Goal: Task Accomplishment & Management: Complete application form

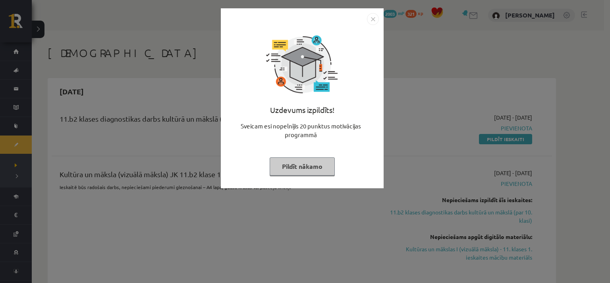
click at [309, 170] on button "Pildīt nākamo" at bounding box center [302, 167] width 65 height 18
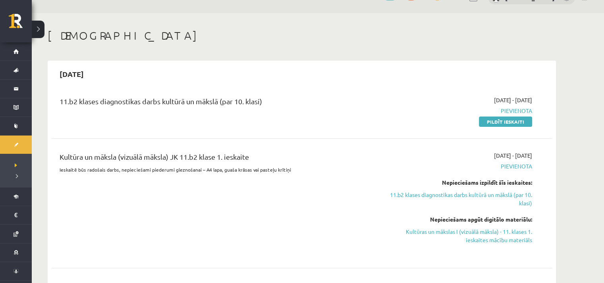
scroll to position [198, 0]
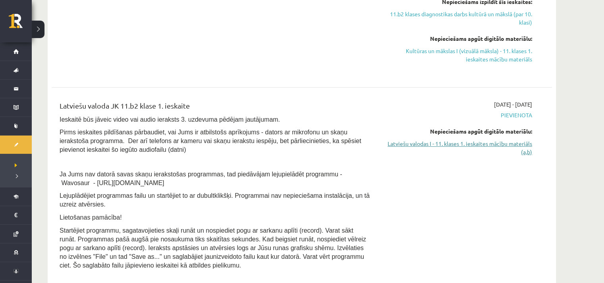
click at [528, 142] on link "Latviešu valodas I - 11. klases 1. ieskaites mācību materiāls (a,b)" at bounding box center [457, 148] width 150 height 17
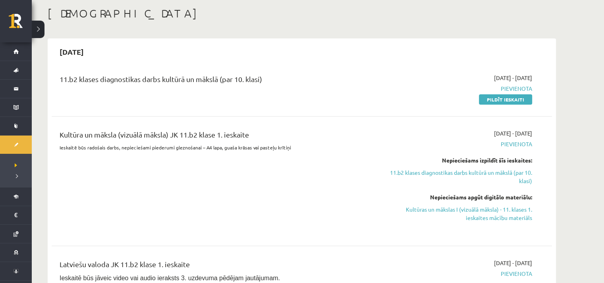
drag, startPoint x: 503, startPoint y: 97, endPoint x: 343, endPoint y: 31, distance: 172.5
click at [503, 97] on link "Pildīt ieskaiti" at bounding box center [505, 99] width 53 height 10
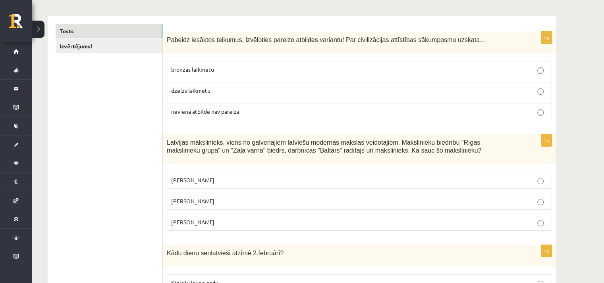
scroll to position [119, 0]
click at [413, 113] on p "neviena atbilde nav pareiza" at bounding box center [359, 111] width 376 height 8
drag, startPoint x: 329, startPoint y: 40, endPoint x: 451, endPoint y: 36, distance: 121.1
click at [451, 36] on span "Pabeidz iesāktos teikumus, izvēloties pareizo atbildes variantu! Par civilizāci…" at bounding box center [326, 39] width 319 height 7
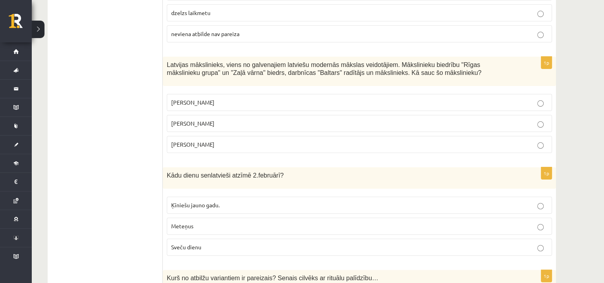
scroll to position [198, 0]
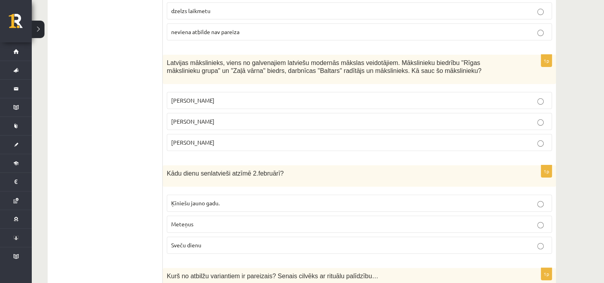
click at [171, 98] on span "[PERSON_NAME]" at bounding box center [192, 100] width 43 height 7
click at [170, 70] on span "Latvijas mākslinieks, viens no galvenajiem latviešu modernās mākslas veidotājie…" at bounding box center [324, 67] width 314 height 15
drag, startPoint x: 167, startPoint y: 68, endPoint x: 289, endPoint y: 77, distance: 122.6
click at [289, 77] on div "Latvijas mākslinieks, viens no galvenajiem latviešu modernās mākslas veidotājie…" at bounding box center [359, 70] width 393 height 30
click at [175, 121] on span "[PERSON_NAME]" at bounding box center [192, 121] width 43 height 7
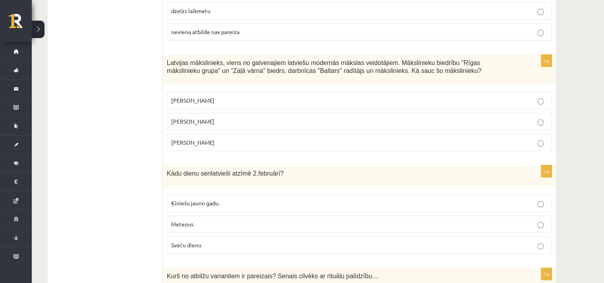
click at [199, 98] on span "[PERSON_NAME]" at bounding box center [192, 100] width 43 height 7
click at [217, 120] on p "[PERSON_NAME]" at bounding box center [359, 121] width 376 height 8
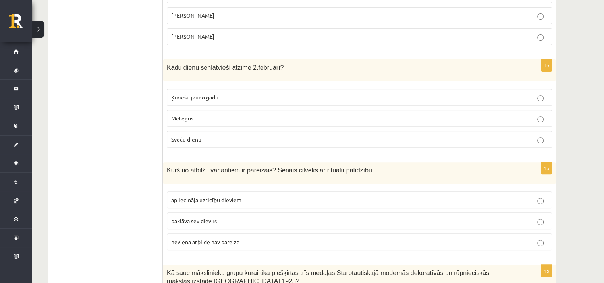
scroll to position [318, 0]
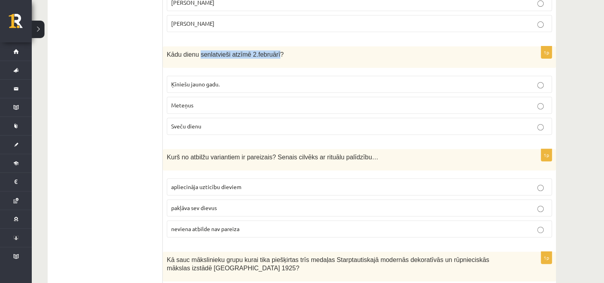
drag, startPoint x: 197, startPoint y: 52, endPoint x: 269, endPoint y: 57, distance: 72.4
click at [269, 57] on span "Kādu dienu senlatvieši atzīmē 2.februārī?" at bounding box center [225, 54] width 117 height 7
click at [228, 125] on p "Sveču dienu" at bounding box center [359, 126] width 376 height 8
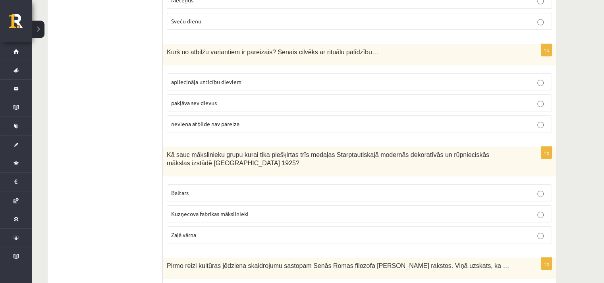
scroll to position [437, 0]
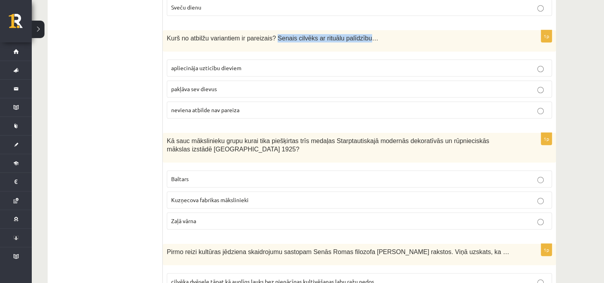
drag, startPoint x: 268, startPoint y: 35, endPoint x: 351, endPoint y: 44, distance: 83.9
click at [351, 44] on div "Kurš no atbilžu variantiem ir pareizais? Senais cilvēks ar rituālu palīdzību…" at bounding box center [359, 40] width 393 height 21
click at [179, 65] on span "apliecināja uzticību dieviem" at bounding box center [206, 67] width 70 height 7
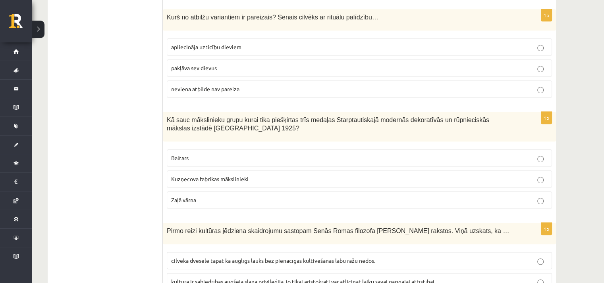
scroll to position [476, 0]
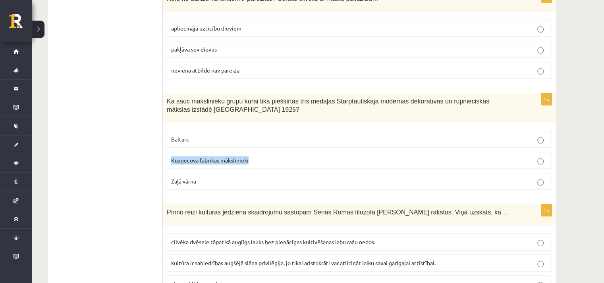
drag, startPoint x: 171, startPoint y: 160, endPoint x: 251, endPoint y: 165, distance: 79.9
click at [251, 165] on label "Kuzņecova fabrikas mākslinieki" at bounding box center [359, 160] width 385 height 17
click at [448, 110] on p "Kā sauc mākslinieku grupu kurai tika piešķirtas trīs medaļas Starptautiskajā mo…" at bounding box center [339, 105] width 345 height 16
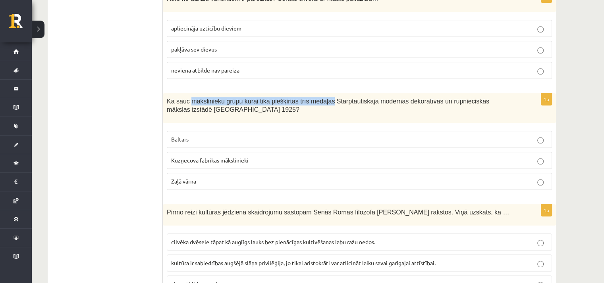
drag, startPoint x: 187, startPoint y: 100, endPoint x: 318, endPoint y: 101, distance: 130.6
click at [318, 101] on span "Kā sauc mākslinieku grupu kurai tika piešķirtas trīs medaļas Starptautiskajā mo…" at bounding box center [328, 105] width 322 height 15
click at [201, 138] on p "Baltars" at bounding box center [359, 139] width 376 height 8
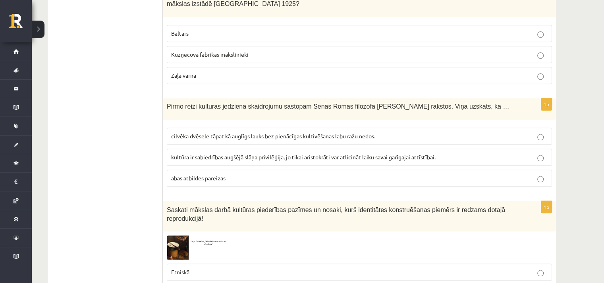
scroll to position [595, 0]
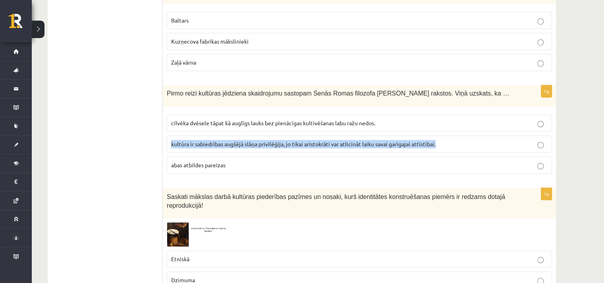
drag, startPoint x: 171, startPoint y: 141, endPoint x: 437, endPoint y: 139, distance: 266.0
click at [435, 141] on span "kultūra ir sabiedrības augšējā slāņa privilēģija, jo tikai aristokrāti var atli…" at bounding box center [303, 144] width 264 height 7
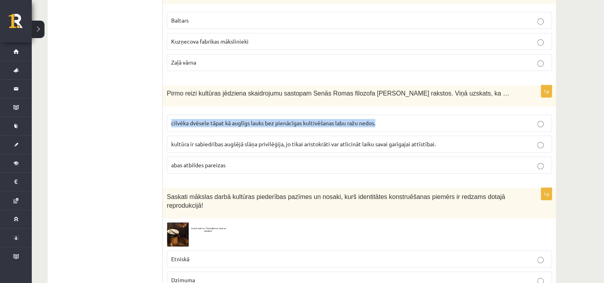
drag, startPoint x: 172, startPoint y: 120, endPoint x: 397, endPoint y: 125, distance: 224.7
click at [397, 126] on label "cilvēka dvēsele tāpat kā auglīgs lauks bez pienācīgas kultivēšanas labu ražu ne…" at bounding box center [359, 123] width 385 height 17
click at [385, 119] on p "cilvēka dvēsele tāpat kā auglīgs lauks bez pienācīgas kultivēšanas labu ražu ne…" at bounding box center [359, 123] width 376 height 8
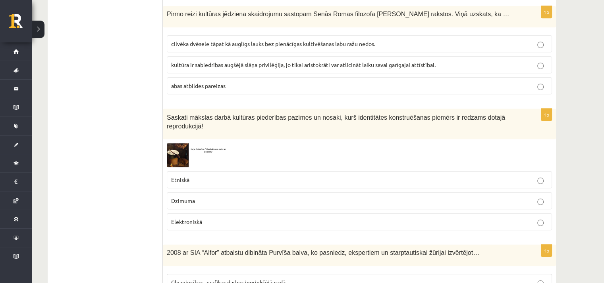
scroll to position [715, 0]
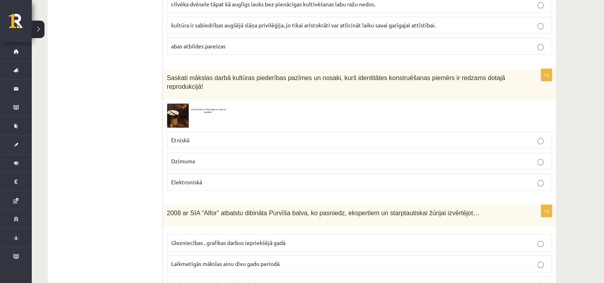
click at [181, 104] on img at bounding box center [197, 116] width 60 height 24
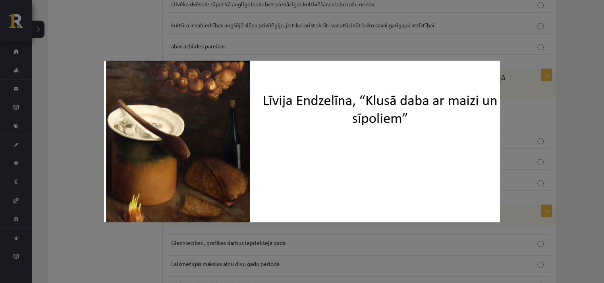
click at [427, 68] on img at bounding box center [302, 142] width 396 height 162
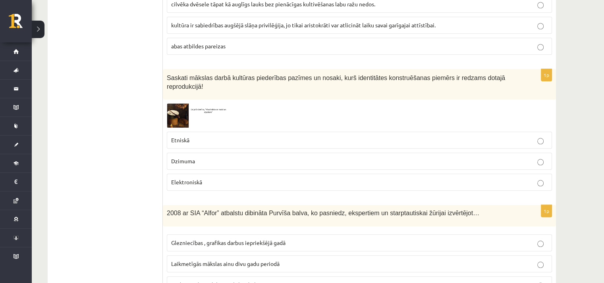
click at [225, 136] on p "Etniskā" at bounding box center [359, 140] width 376 height 8
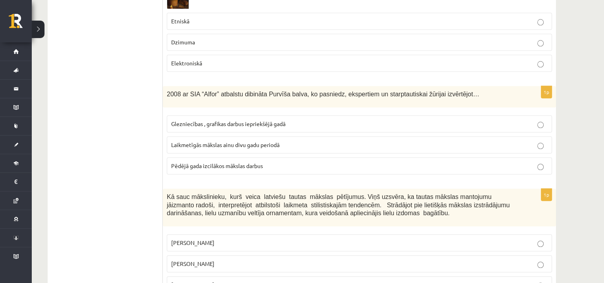
scroll to position [873, 0]
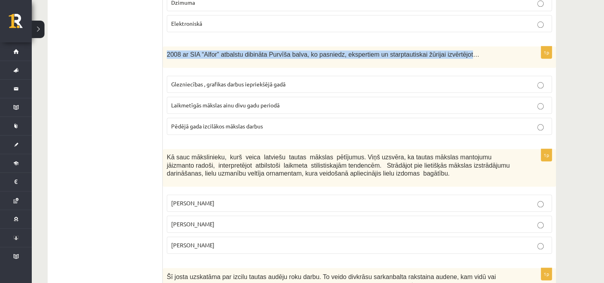
drag, startPoint x: 168, startPoint y: 41, endPoint x: 448, endPoint y: 50, distance: 279.6
click at [448, 50] on div "2008 ar SIA “Alfor” atbalstu dibināta Purvīša balva, ko pasniedz, ekspertiem un…" at bounding box center [359, 56] width 393 height 21
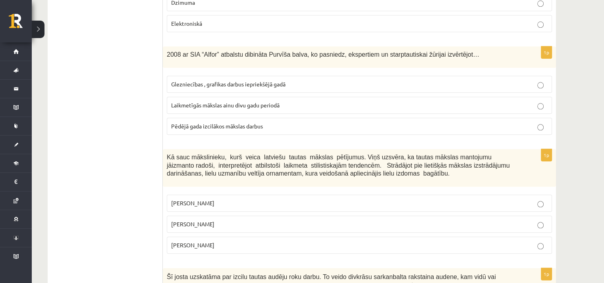
click at [235, 81] on span "Glezniecības , grafikas darbus iepriekšējā gadā" at bounding box center [228, 84] width 114 height 7
click at [224, 78] on label "Glezniecības , grafikas darbus iepriekšējā gadā" at bounding box center [359, 84] width 385 height 17
click at [229, 123] on span "Pēdējā gada izcilākos mākslas darbus" at bounding box center [217, 126] width 92 height 7
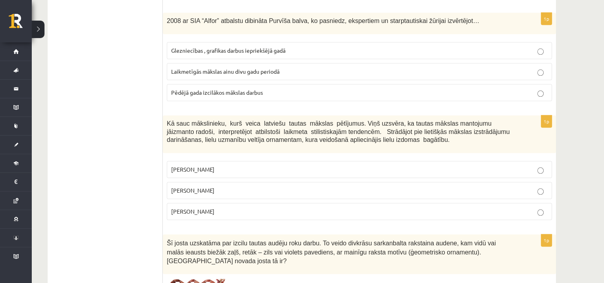
scroll to position [953, 0]
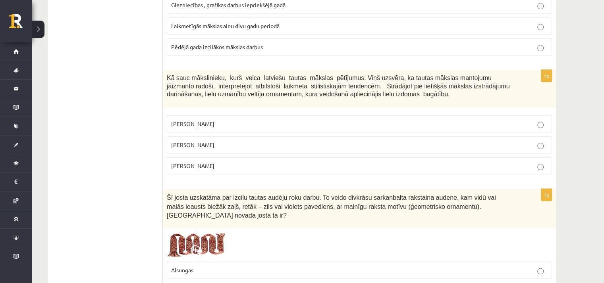
drag, startPoint x: 173, startPoint y: 132, endPoint x: 219, endPoint y: 138, distance: 46.4
click at [219, 138] on label "[PERSON_NAME]" at bounding box center [359, 145] width 385 height 17
drag, startPoint x: 171, startPoint y: 111, endPoint x: 207, endPoint y: 116, distance: 36.4
click at [207, 116] on label "[PERSON_NAME]" at bounding box center [359, 124] width 385 height 17
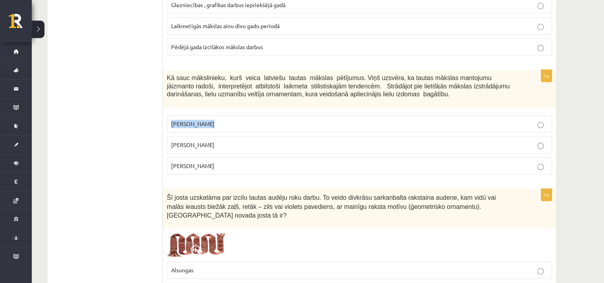
drag, startPoint x: 171, startPoint y: 131, endPoint x: 216, endPoint y: 128, distance: 45.0
click at [216, 141] on p "[PERSON_NAME]" at bounding box center [359, 145] width 376 height 8
drag, startPoint x: 172, startPoint y: 152, endPoint x: 211, endPoint y: 153, distance: 39.3
click at [221, 162] on p "[PERSON_NAME]" at bounding box center [359, 166] width 376 height 8
click at [246, 162] on p "[PERSON_NAME]" at bounding box center [359, 166] width 376 height 8
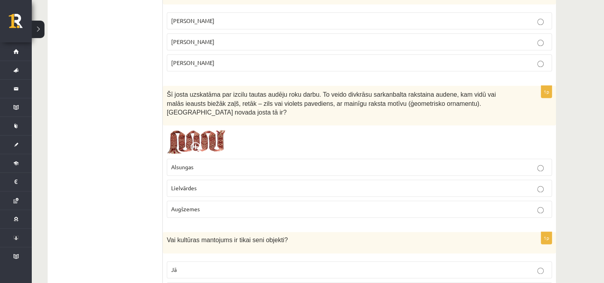
scroll to position [1072, 0]
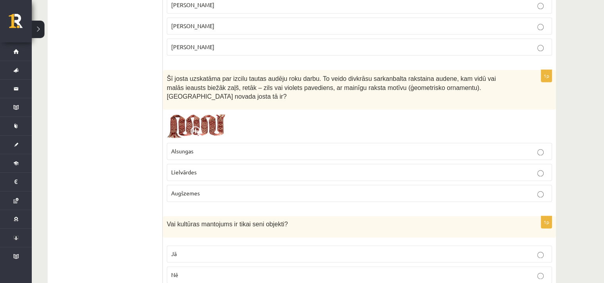
click at [190, 169] on span "Lielvārdes" at bounding box center [183, 172] width 25 height 7
click at [203, 114] on img at bounding box center [197, 126] width 60 height 25
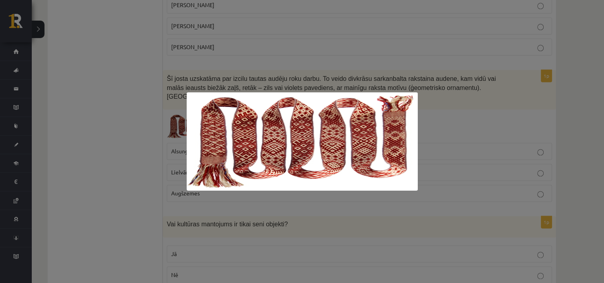
click at [135, 120] on div at bounding box center [302, 141] width 604 height 283
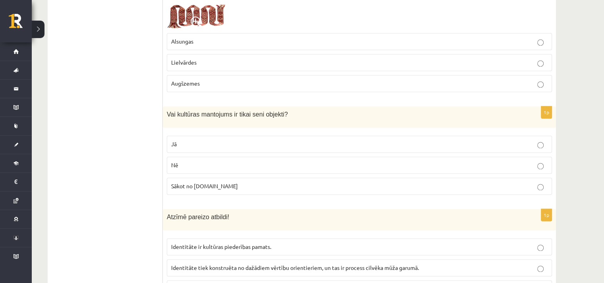
scroll to position [1231, 0]
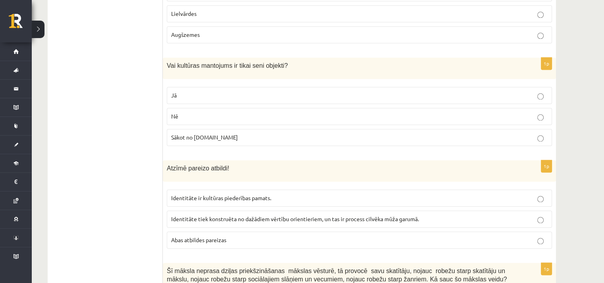
click at [201, 91] on p "Jā" at bounding box center [359, 95] width 376 height 8
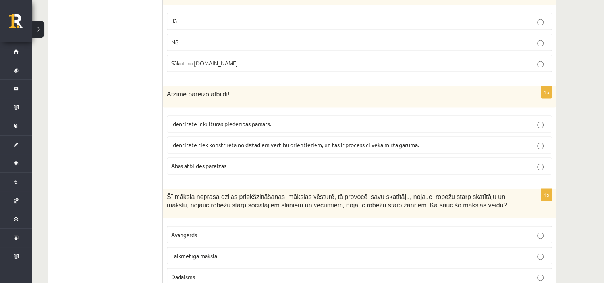
scroll to position [1310, 0]
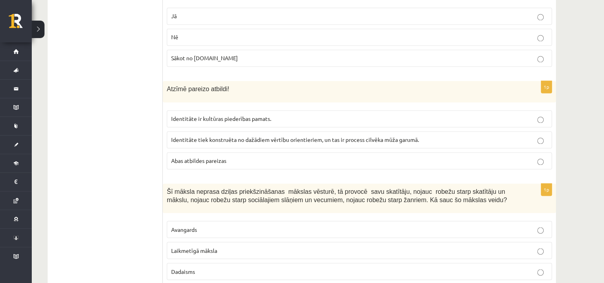
click at [283, 157] on p "Abas atbildes pareizas" at bounding box center [359, 161] width 376 height 8
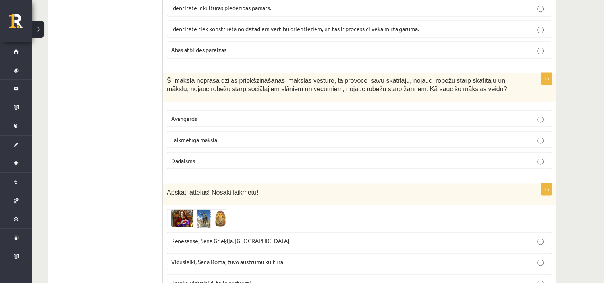
scroll to position [1429, 0]
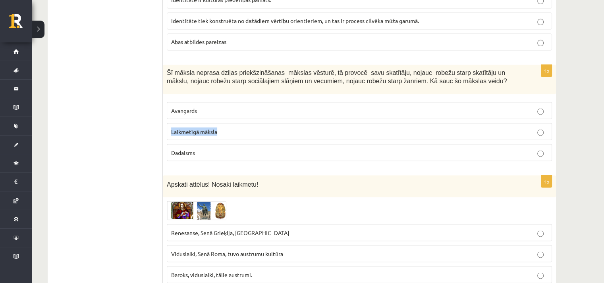
drag, startPoint x: 169, startPoint y: 107, endPoint x: 237, endPoint y: 109, distance: 67.5
click at [241, 123] on label "Laikmetīgā māksla" at bounding box center [359, 131] width 385 height 17
click at [247, 127] on p "Laikmetīgā māksla" at bounding box center [359, 131] width 376 height 8
drag, startPoint x: 171, startPoint y: 128, endPoint x: 204, endPoint y: 128, distance: 32.9
click at [204, 148] on p "Dadaisms" at bounding box center [359, 152] width 376 height 8
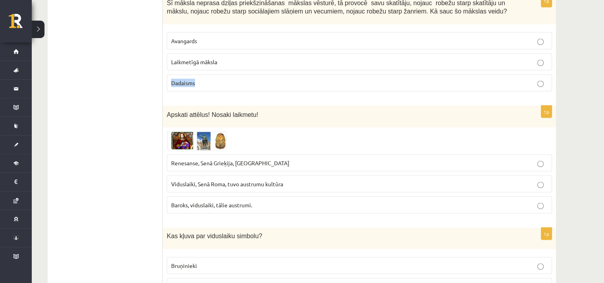
scroll to position [1508, 0]
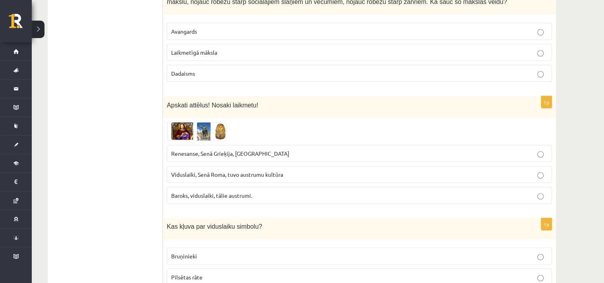
click at [181, 122] on img at bounding box center [197, 131] width 60 height 19
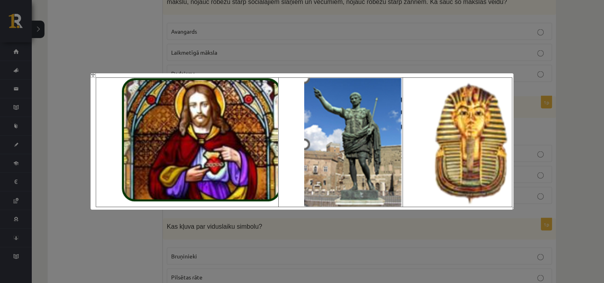
click at [125, 30] on div at bounding box center [302, 141] width 604 height 283
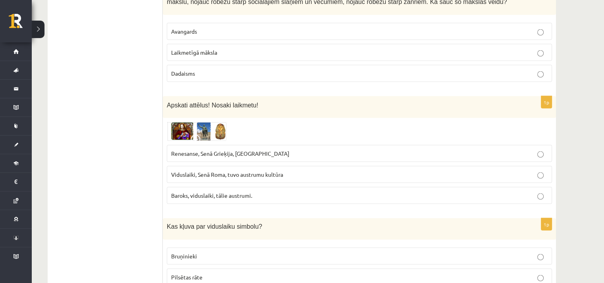
click at [218, 122] on img at bounding box center [197, 131] width 60 height 19
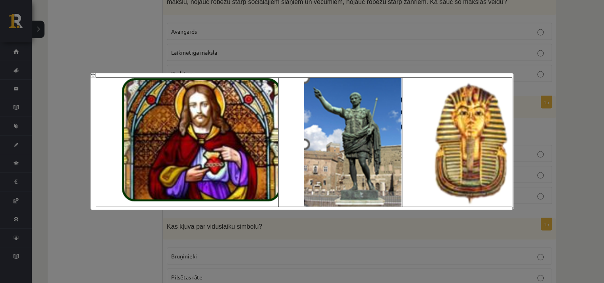
click at [139, 37] on div at bounding box center [302, 141] width 604 height 283
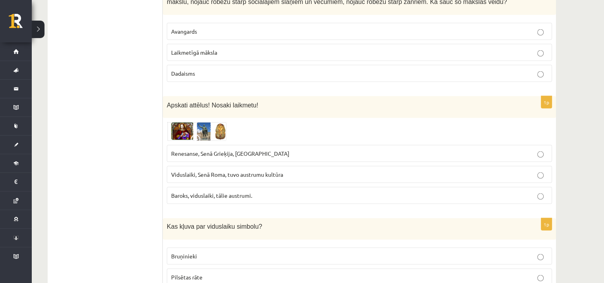
click at [206, 122] on img at bounding box center [197, 131] width 60 height 19
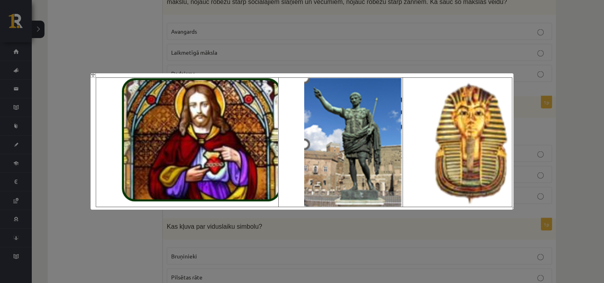
click at [118, 38] on div at bounding box center [302, 141] width 604 height 283
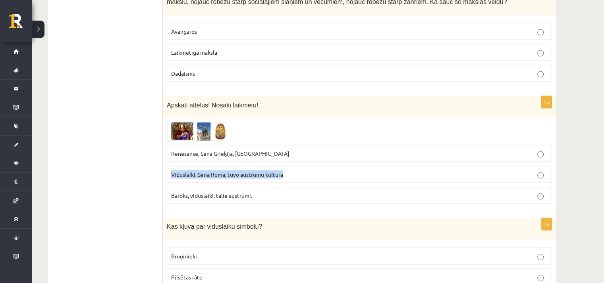
drag, startPoint x: 171, startPoint y: 150, endPoint x: 287, endPoint y: 152, distance: 115.5
click at [287, 170] on p "Viduslaiki, Senā Roma, tuvo austrumu kultūra" at bounding box center [359, 174] width 376 height 8
click at [299, 170] on p "Viduslaiki, Senā Roma, tuvo austrumu kultūra" at bounding box center [359, 174] width 376 height 8
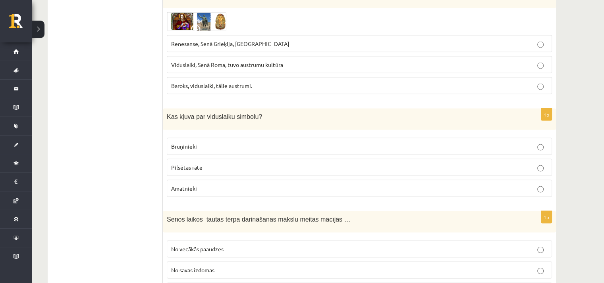
scroll to position [1667, 0]
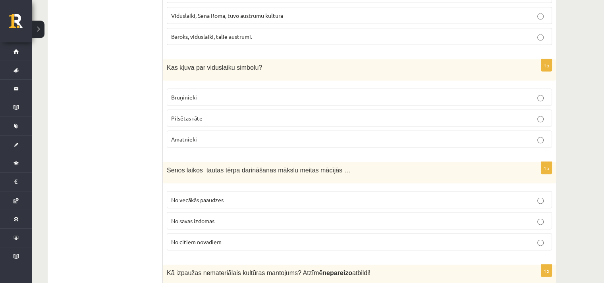
click at [197, 93] on p "Bruņinieki" at bounding box center [359, 97] width 376 height 8
drag, startPoint x: 167, startPoint y: 41, endPoint x: 248, endPoint y: 44, distance: 81.4
click at [248, 64] on span "Kas kļuva par viduslaiku simbolu?" at bounding box center [214, 67] width 95 height 7
click at [123, 75] on ul "Tests Izvērtējums!" at bounding box center [109, 145] width 107 height 3341
click at [80, 95] on ul "Tests Izvērtējums!" at bounding box center [109, 145] width 107 height 3341
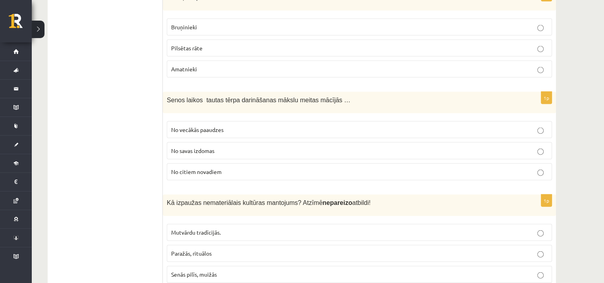
scroll to position [1747, 0]
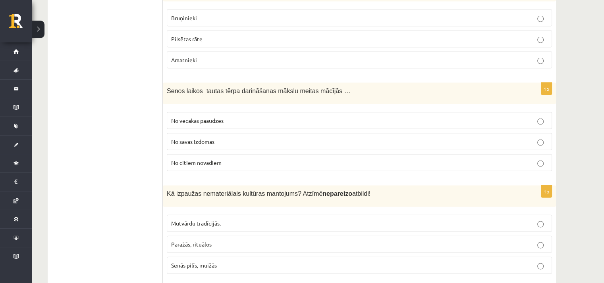
click at [242, 117] on p "No vecākās paaudzes" at bounding box center [359, 121] width 376 height 8
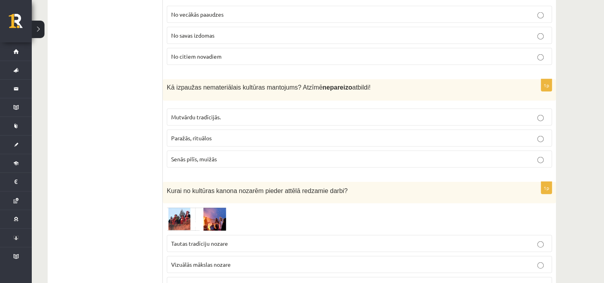
scroll to position [1866, 0]
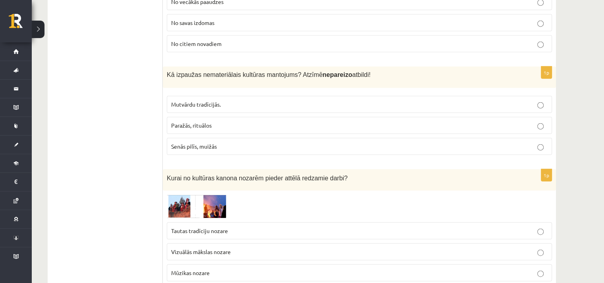
click at [212, 101] on span "Mutvārdu tradīcijās." at bounding box center [196, 104] width 50 height 7
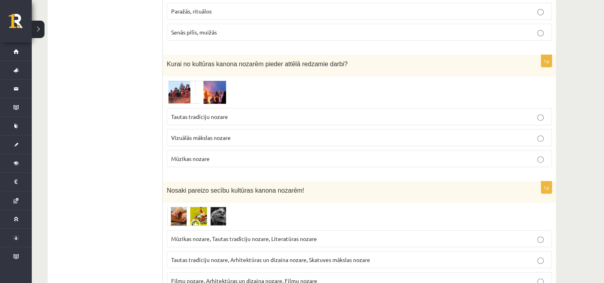
scroll to position [1985, 0]
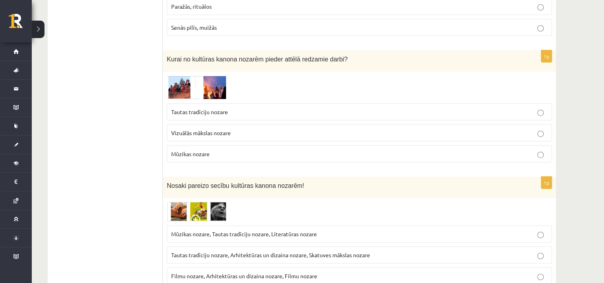
click at [184, 76] on img at bounding box center [197, 87] width 60 height 23
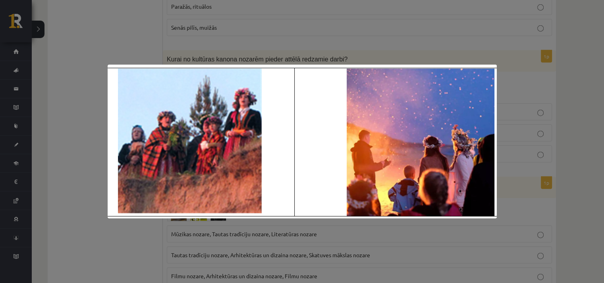
click at [127, 28] on div at bounding box center [302, 141] width 604 height 283
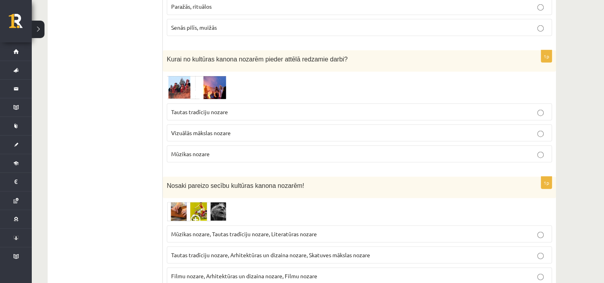
click at [195, 108] on span "Tautas tradīciju nozare" at bounding box center [199, 111] width 57 height 7
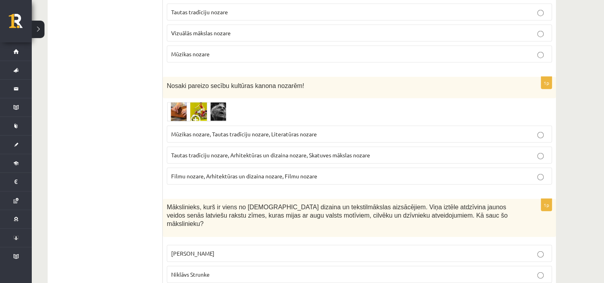
scroll to position [2104, 0]
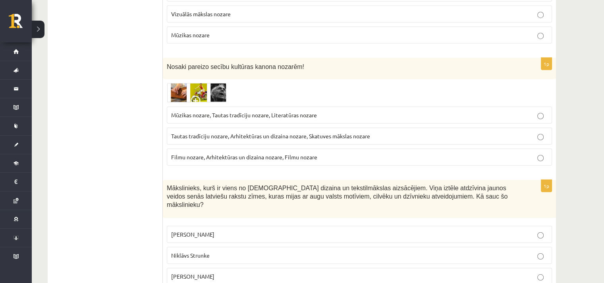
click at [187, 83] on img at bounding box center [197, 92] width 60 height 19
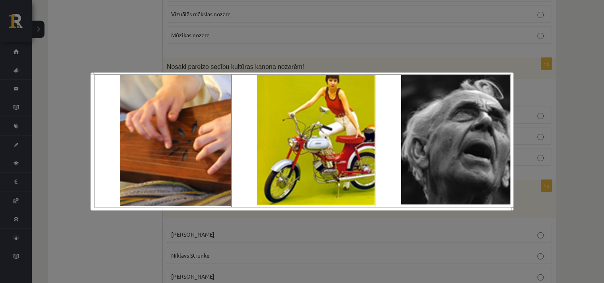
click at [136, 51] on div at bounding box center [302, 141] width 604 height 283
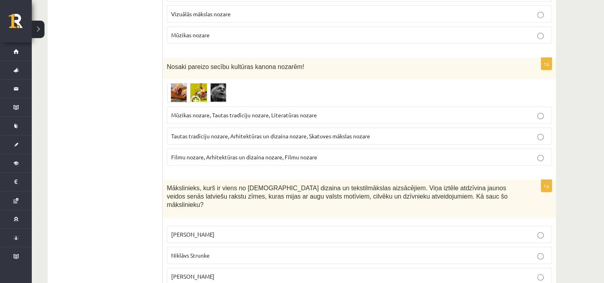
click at [216, 133] on span "Tautas tradīciju nozare, Arhitektūras un dizaina nozare, Skatuves mākslas nozare" at bounding box center [270, 136] width 199 height 7
click at [204, 83] on img at bounding box center [197, 92] width 60 height 19
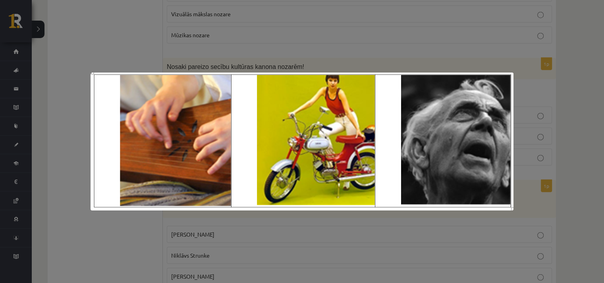
click at [167, 56] on div at bounding box center [302, 141] width 604 height 283
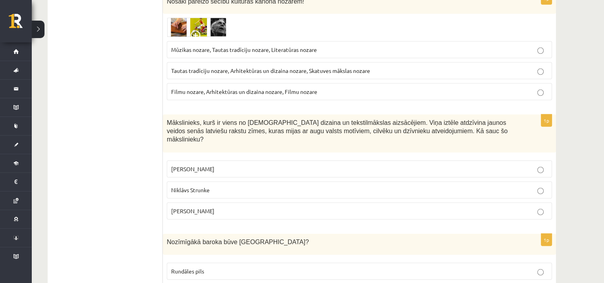
scroll to position [2183, 0]
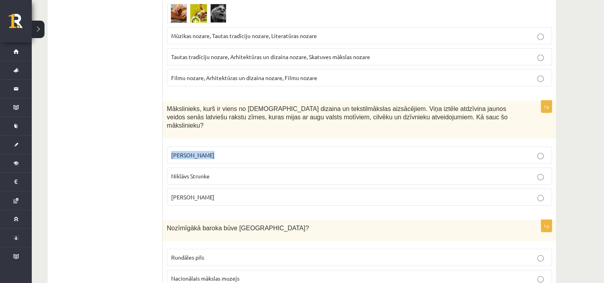
drag, startPoint x: 170, startPoint y: 116, endPoint x: 210, endPoint y: 116, distance: 39.3
click at [210, 147] on label "[PERSON_NAME]" at bounding box center [359, 155] width 385 height 17
click at [233, 151] on p "[PERSON_NAME]" at bounding box center [359, 155] width 376 height 8
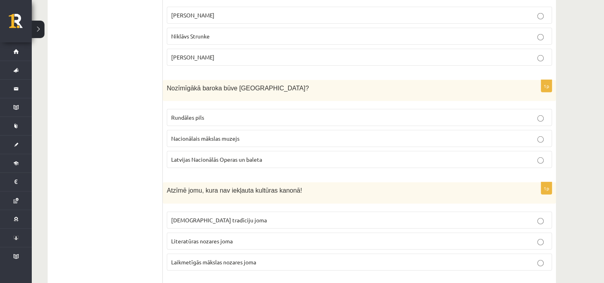
scroll to position [2342, 0]
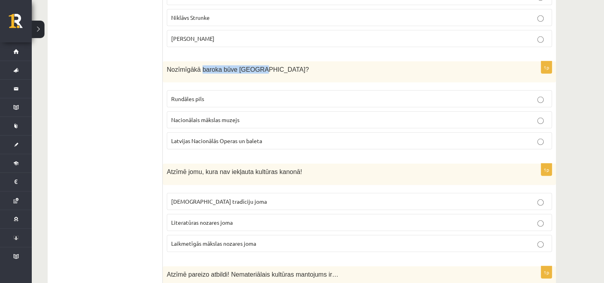
drag, startPoint x: 198, startPoint y: 33, endPoint x: 247, endPoint y: 33, distance: 49.2
click at [247, 66] on span "Nozīmīgākā baroka būve [GEOGRAPHIC_DATA]?" at bounding box center [238, 69] width 142 height 7
click at [199, 95] on span "Rundāles pils" at bounding box center [187, 98] width 33 height 7
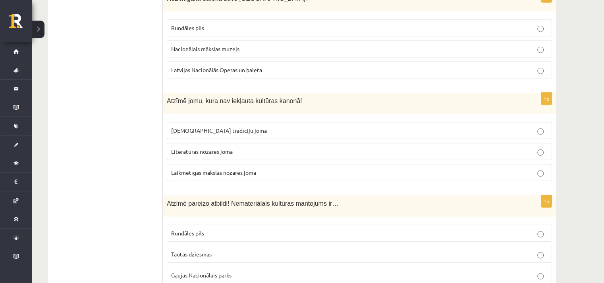
scroll to position [2421, 0]
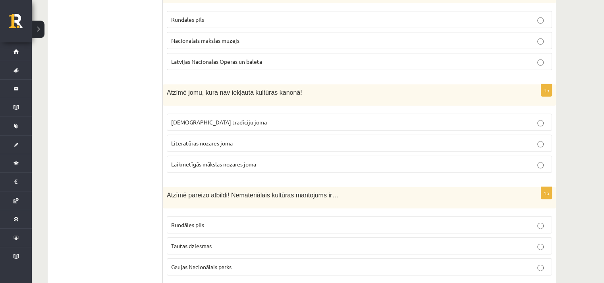
click at [224, 161] on span "Laikmetīgās mākslas nozares joma" at bounding box center [213, 164] width 85 height 7
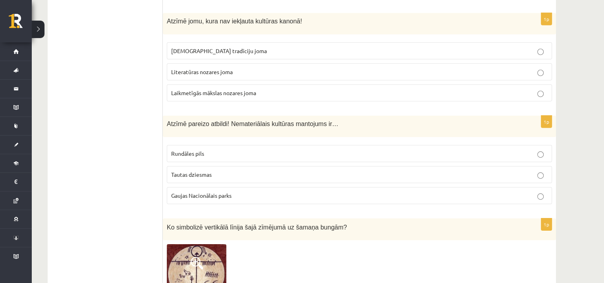
scroll to position [2501, 0]
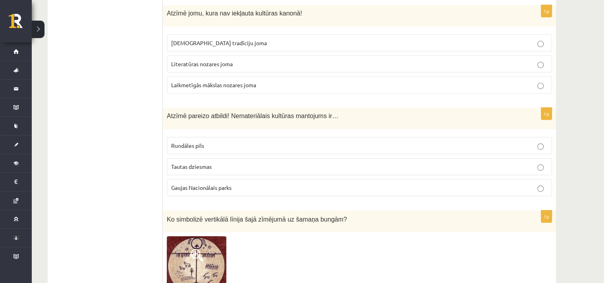
click at [210, 163] on span "Tautas dziesmas" at bounding box center [191, 166] width 40 height 7
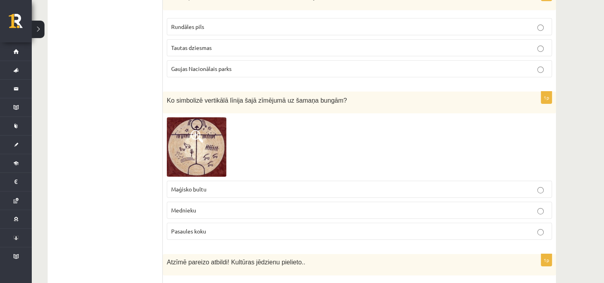
scroll to position [2660, 0]
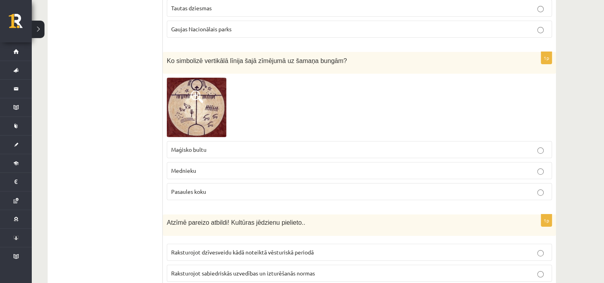
click at [197, 91] on span at bounding box center [197, 97] width 13 height 13
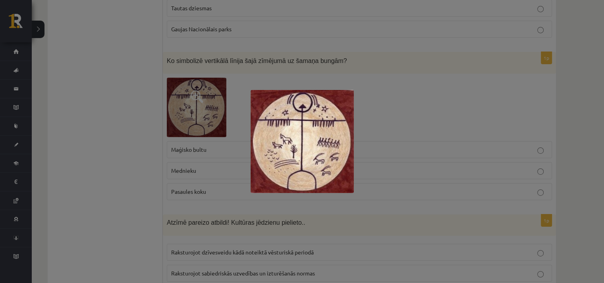
click at [144, 91] on div at bounding box center [302, 141] width 604 height 283
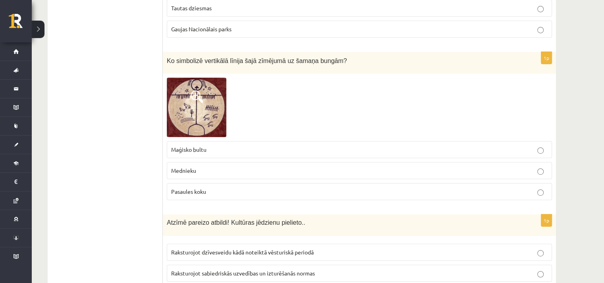
click at [200, 91] on span at bounding box center [197, 97] width 13 height 13
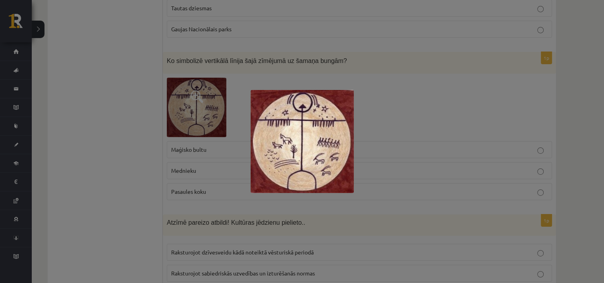
click at [137, 139] on div at bounding box center [302, 141] width 604 height 283
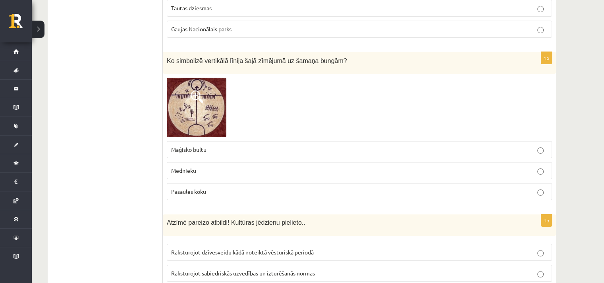
click at [197, 188] on span "Pasaules koku" at bounding box center [188, 191] width 35 height 7
click at [202, 146] on p "Maģisko bultu" at bounding box center [359, 150] width 376 height 8
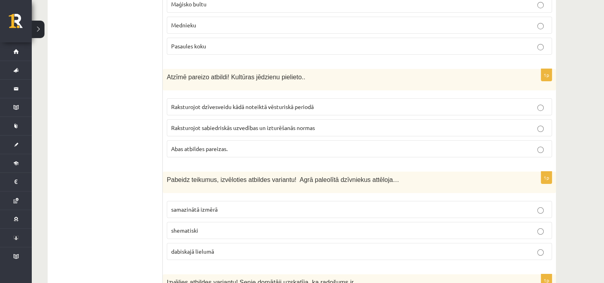
scroll to position [2818, 0]
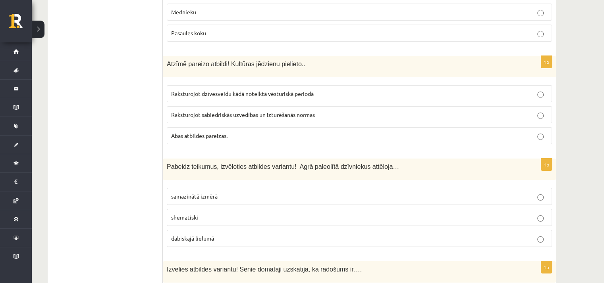
click at [257, 132] on p "Abas atbildes pareizas." at bounding box center [359, 136] width 376 height 8
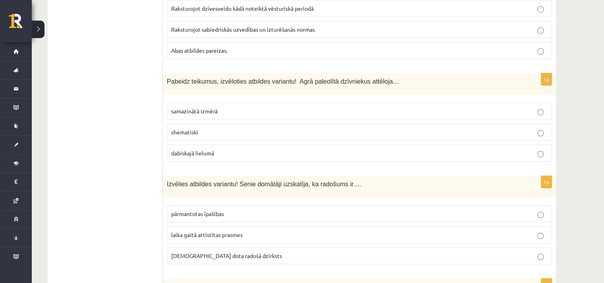
scroll to position [2858, 0]
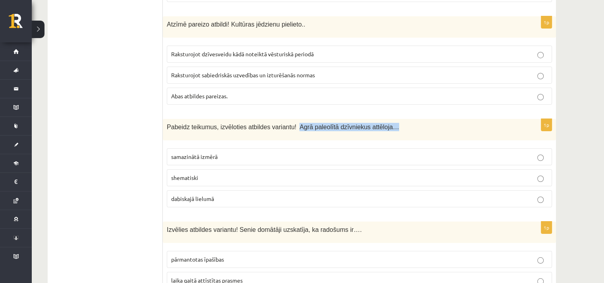
drag, startPoint x: 289, startPoint y: 89, endPoint x: 377, endPoint y: 94, distance: 88.2
click at [377, 119] on div "Pabeidz teikumus, izvēloties atbildes variantu! Agrā paleolītā dzīvniekus attēl…" at bounding box center [359, 129] width 393 height 21
click at [224, 195] on p "dabiskajā lielumā" at bounding box center [359, 199] width 376 height 8
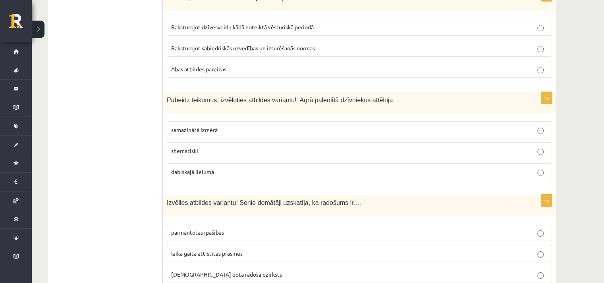
scroll to position [3017, 0]
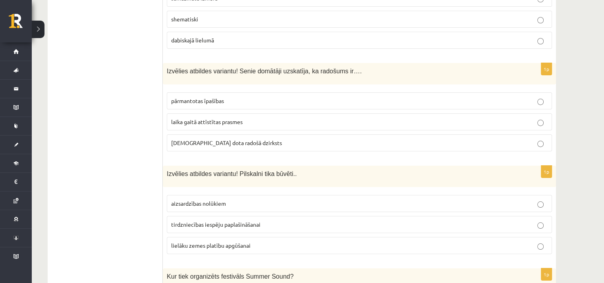
click at [208, 139] on span "[DEMOGRAPHIC_DATA] dota radošā dzirksts" at bounding box center [226, 142] width 111 height 7
click at [220, 97] on span "pārmantotas īpašības" at bounding box center [197, 100] width 53 height 7
click at [218, 118] on span "laika gaitā attīstītas prasmes" at bounding box center [206, 121] width 71 height 7
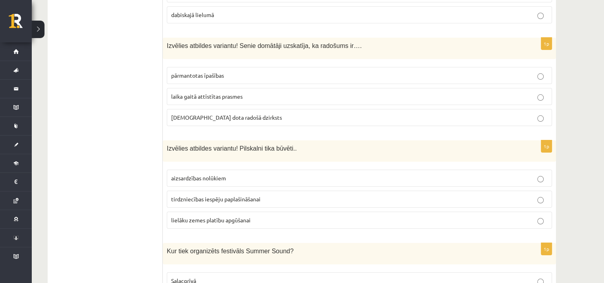
scroll to position [3096, 0]
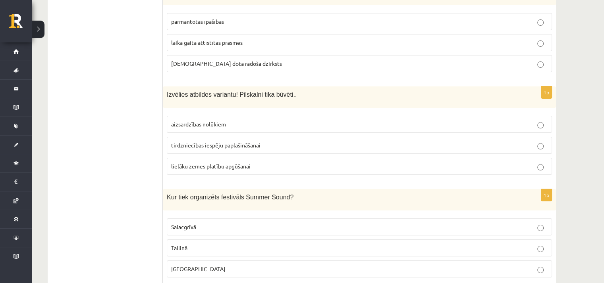
click at [178, 121] on span "aizsardzības nolūkiem" at bounding box center [198, 124] width 55 height 7
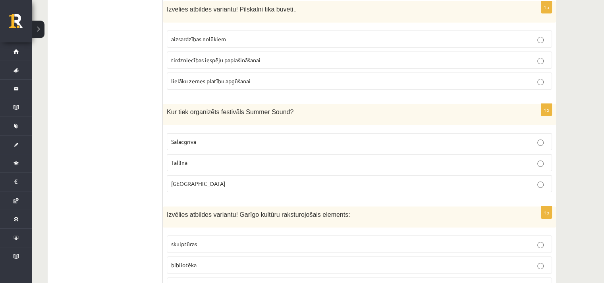
scroll to position [3182, 0]
click at [206, 179] on p "[GEOGRAPHIC_DATA]" at bounding box center [359, 183] width 376 height 8
drag, startPoint x: 237, startPoint y: 71, endPoint x: 279, endPoint y: 73, distance: 42.1
click at [279, 108] on span "Kur tiek organizēts festivāls Summer Sound?" at bounding box center [230, 111] width 127 height 7
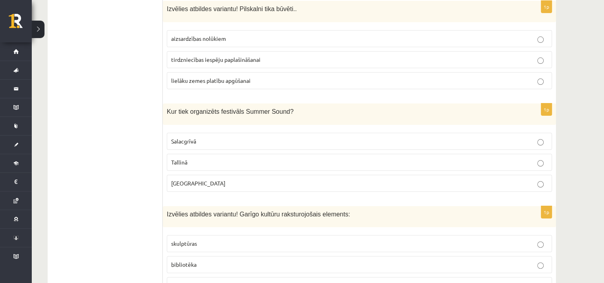
click at [216, 282] on span "neviena atbilde nav pareiza" at bounding box center [205, 285] width 68 height 7
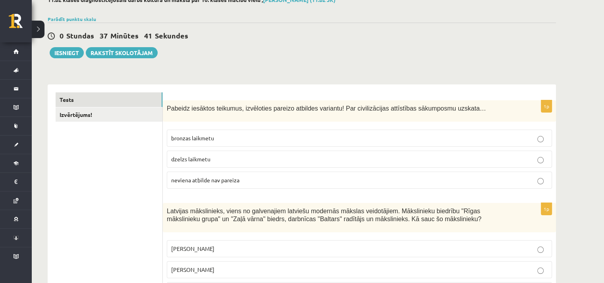
scroll to position [0, 0]
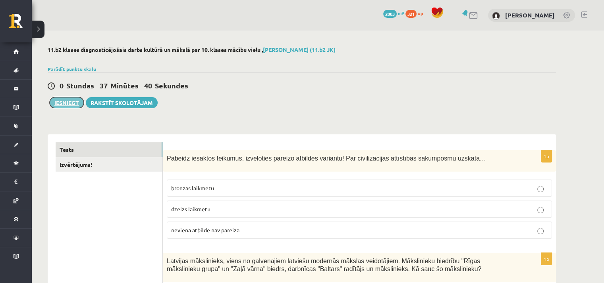
click at [62, 98] on button "Iesniegt" at bounding box center [67, 102] width 34 height 11
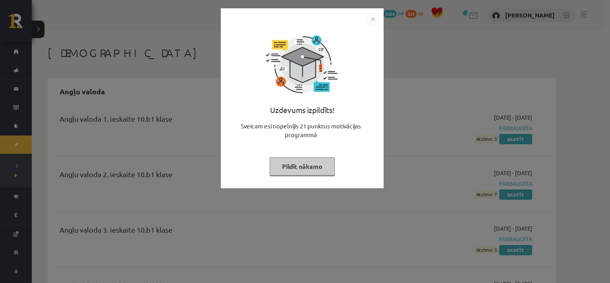
click at [316, 166] on button "Pildīt nākamo" at bounding box center [302, 167] width 65 height 18
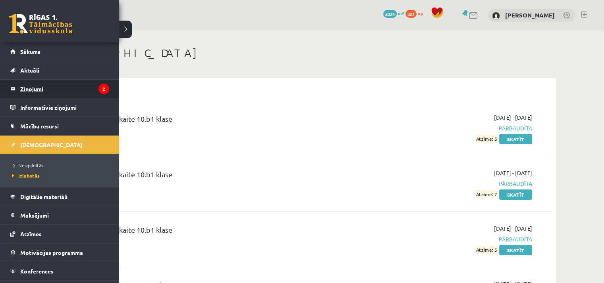
click at [39, 85] on legend "Ziņojumi 2" at bounding box center [64, 89] width 89 height 18
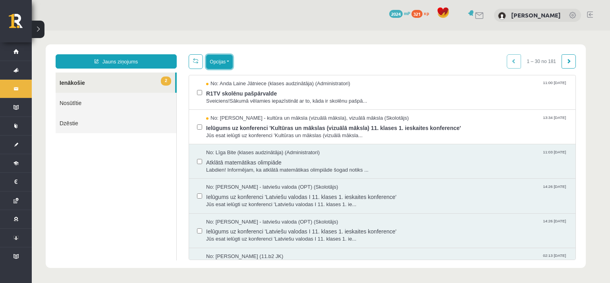
click at [218, 60] on button "Opcijas" at bounding box center [219, 62] width 27 height 14
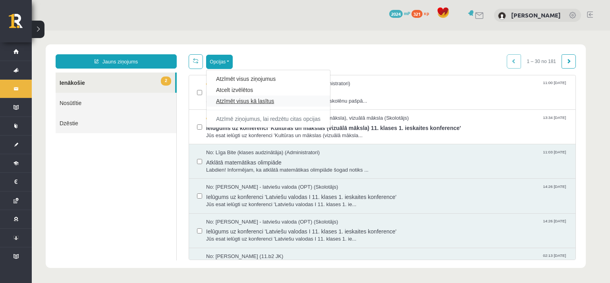
click at [259, 101] on link "Atzīmēt visus kā lasītus" at bounding box center [268, 101] width 104 height 8
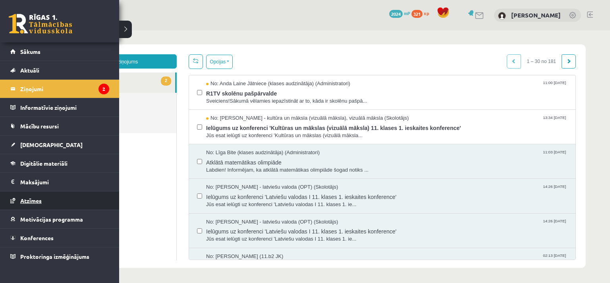
click at [35, 202] on span "Atzīmes" at bounding box center [30, 200] width 21 height 7
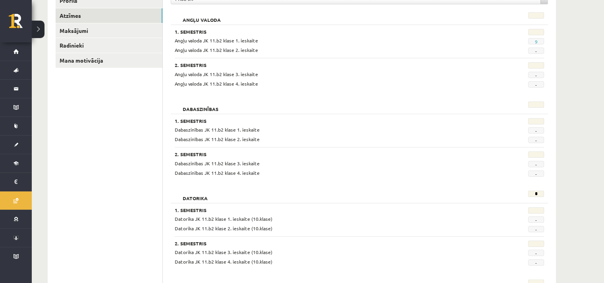
scroll to position [119, 0]
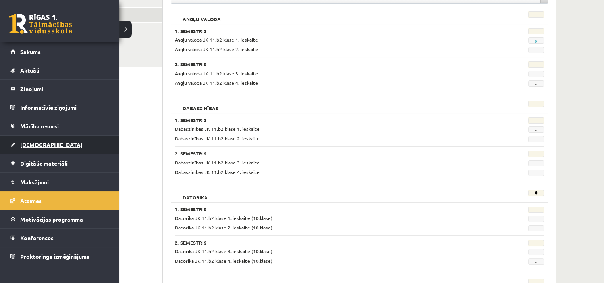
click at [41, 145] on span "[DEMOGRAPHIC_DATA]" at bounding box center [51, 144] width 62 height 7
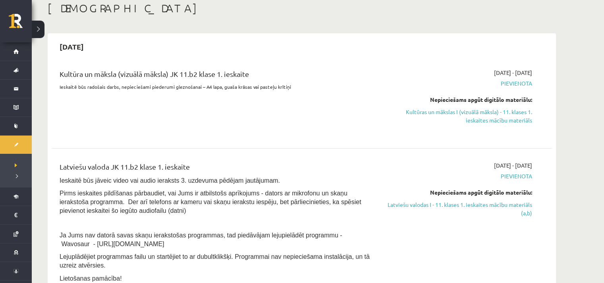
scroll to position [79, 0]
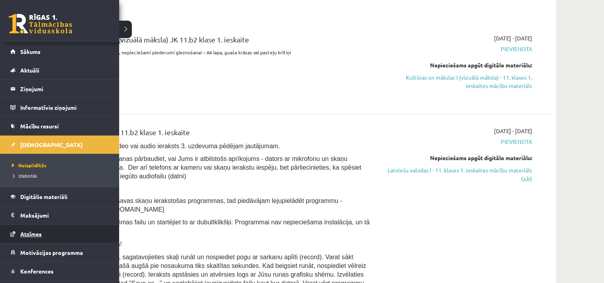
click at [52, 236] on link "Atzīmes" at bounding box center [59, 234] width 99 height 18
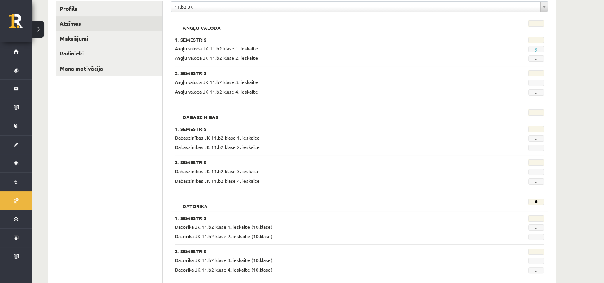
scroll to position [43, 0]
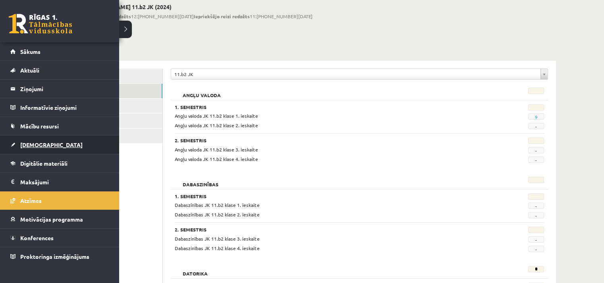
click at [36, 146] on span "[DEMOGRAPHIC_DATA]" at bounding box center [51, 144] width 62 height 7
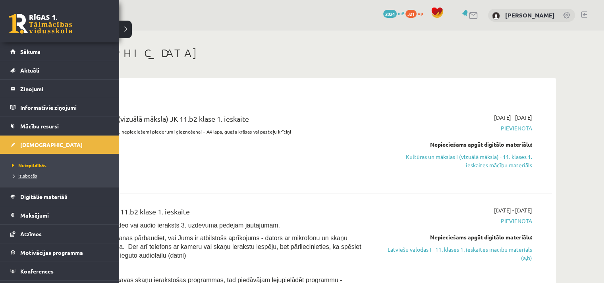
click at [29, 173] on span "Izlabotās" at bounding box center [23, 176] width 27 height 6
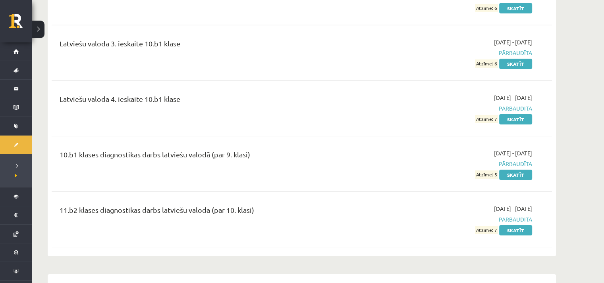
scroll to position [2620, 0]
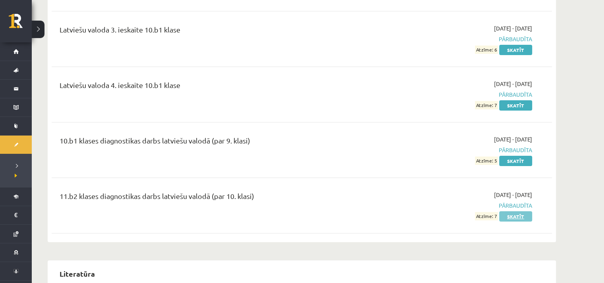
click at [521, 212] on link "Skatīt" at bounding box center [515, 217] width 33 height 10
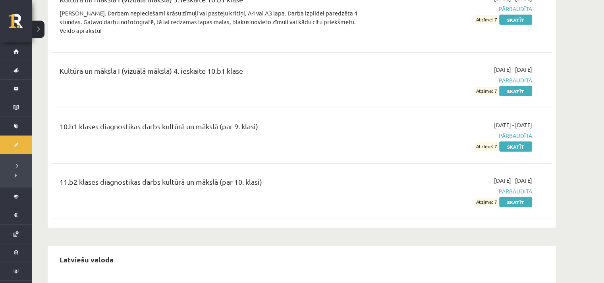
scroll to position [2302, 0]
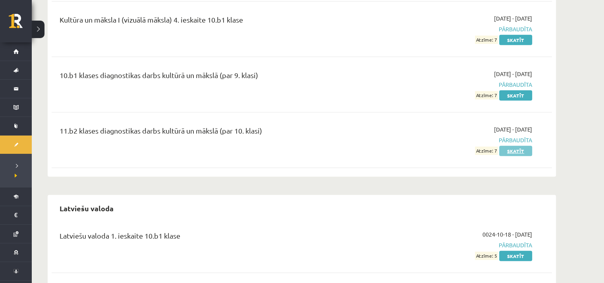
click at [521, 146] on link "Skatīt" at bounding box center [515, 151] width 33 height 10
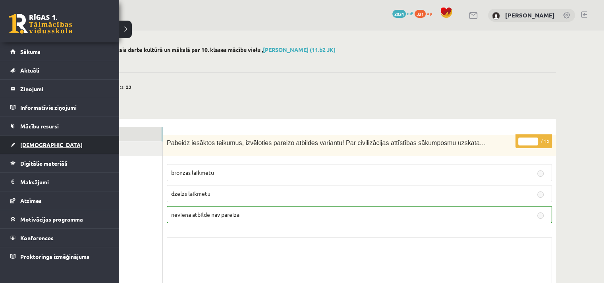
click at [33, 148] on link "[DEMOGRAPHIC_DATA]" at bounding box center [59, 145] width 99 height 18
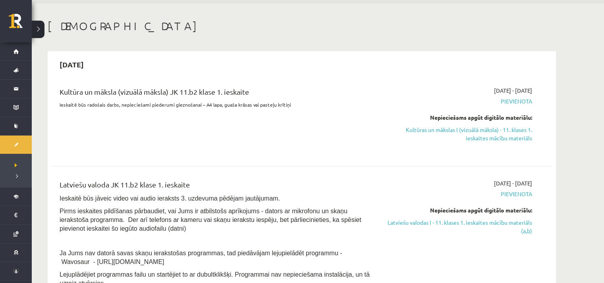
scroll to position [40, 0]
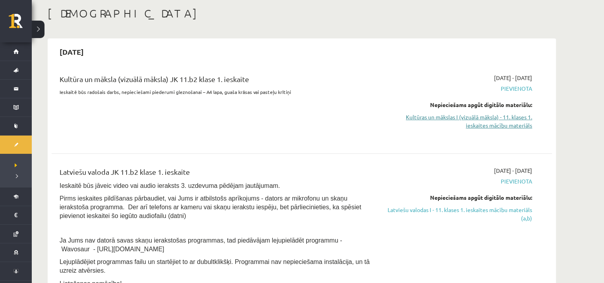
click at [522, 118] on link "Kultūras un mākslas I (vizuālā māksla) - 11. klases 1. ieskaites mācību materiā…" at bounding box center [457, 121] width 150 height 17
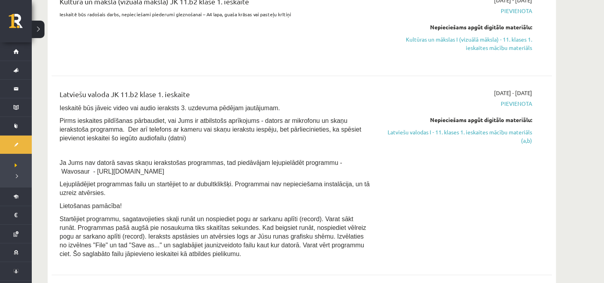
scroll to position [119, 0]
